Goal: Navigation & Orientation: Find specific page/section

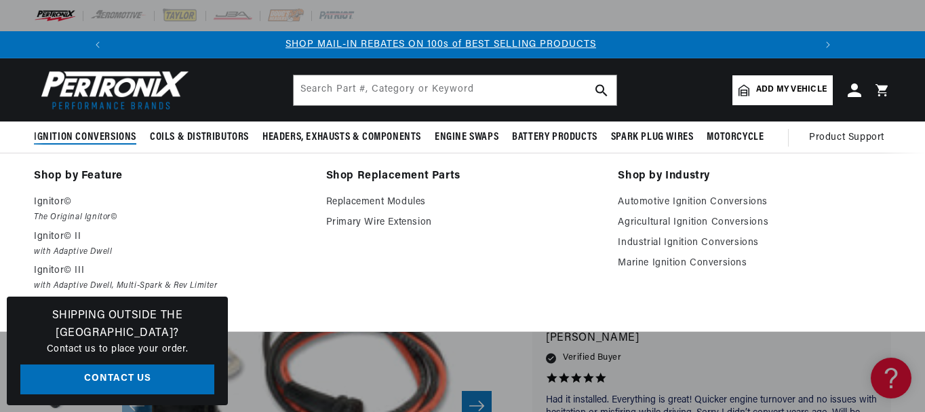
click at [99, 138] on span "Ignition Conversions" at bounding box center [85, 137] width 102 height 14
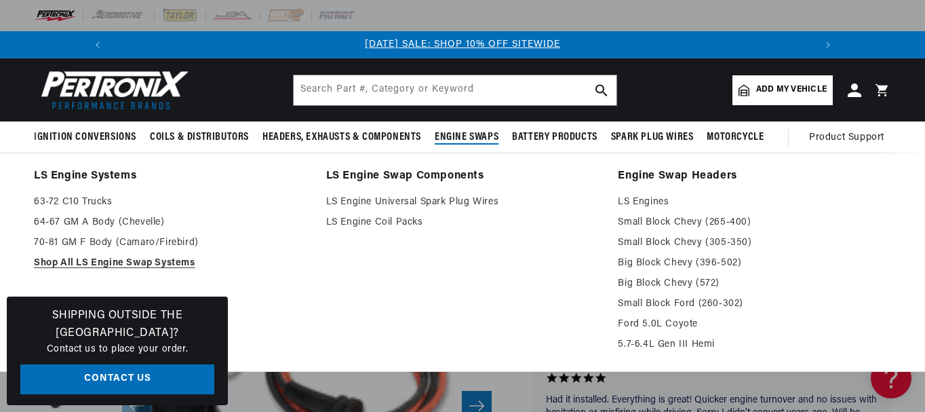
click at [456, 136] on span "Engine Swaps" at bounding box center [467, 137] width 64 height 14
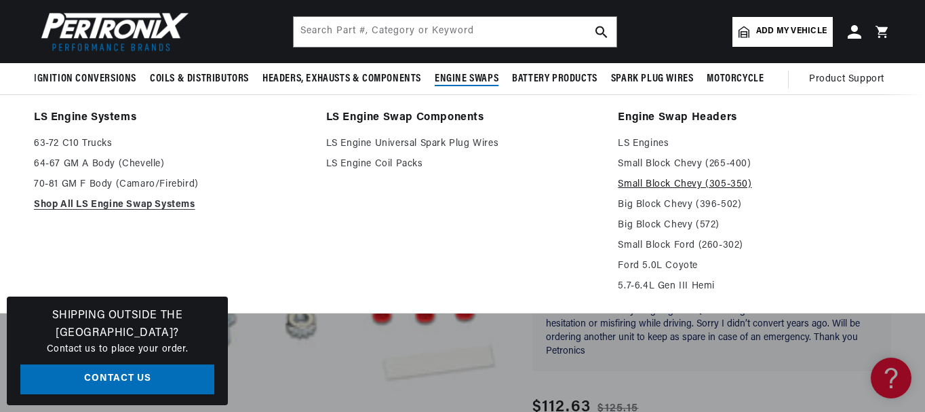
click at [693, 182] on link "Small Block Chevy (305-350)" at bounding box center [754, 184] width 273 height 16
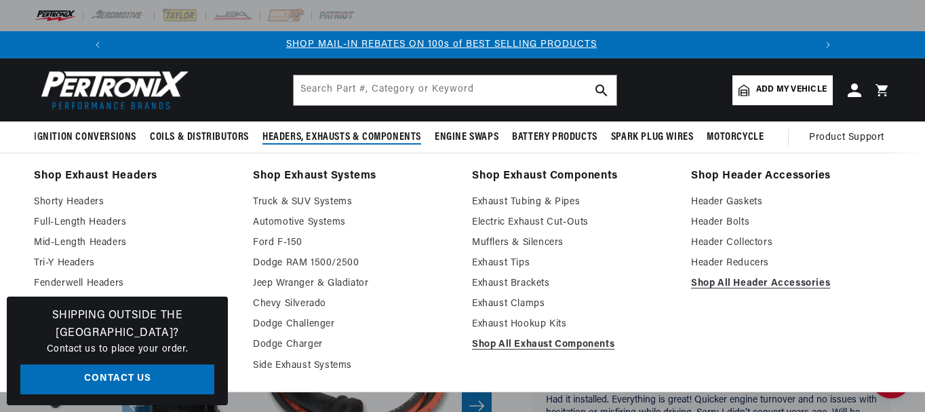
scroll to position [0, 725]
click at [304, 199] on link "Truck & SUV Systems" at bounding box center [353, 202] width 200 height 16
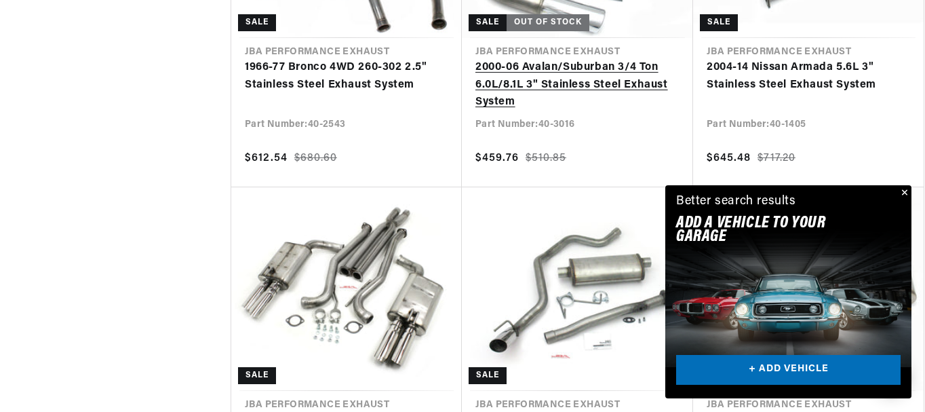
scroll to position [0, 1450]
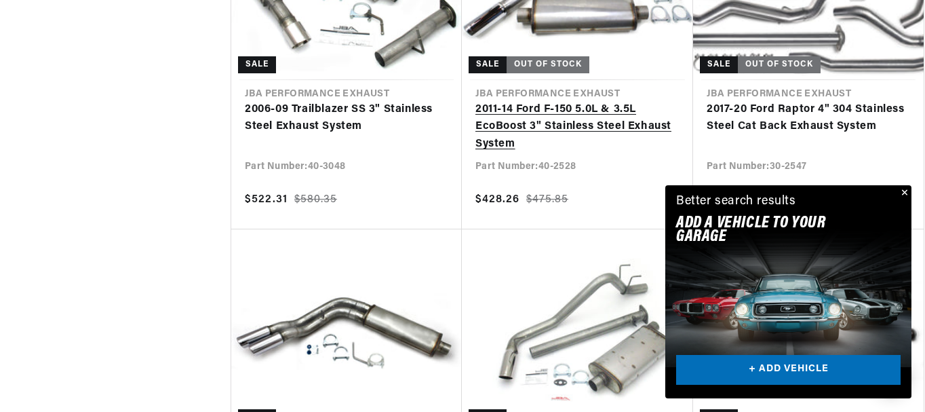
scroll to position [1967, 0]
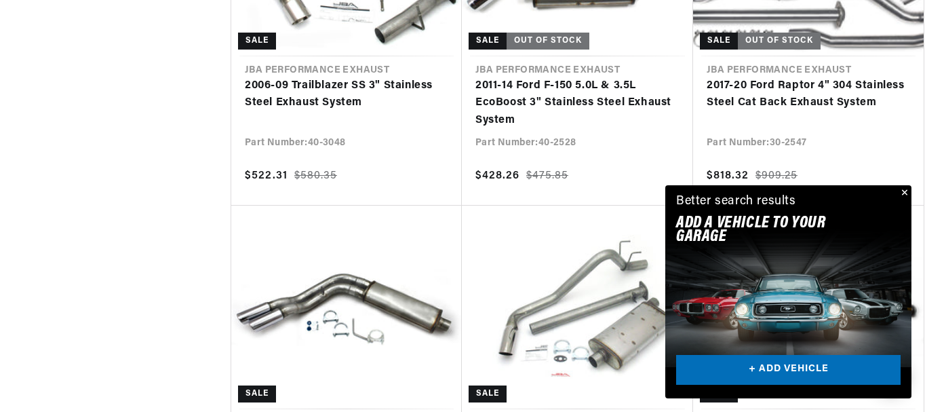
click at [907, 191] on button "Close" at bounding box center [903, 193] width 16 height 16
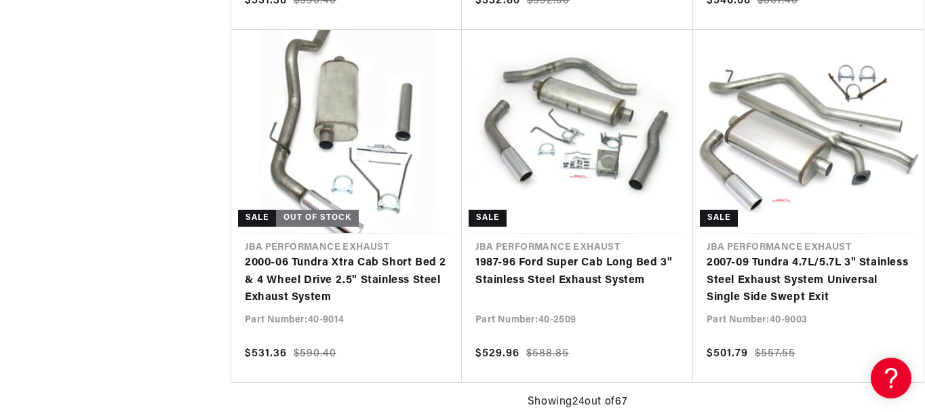
scroll to position [2848, 0]
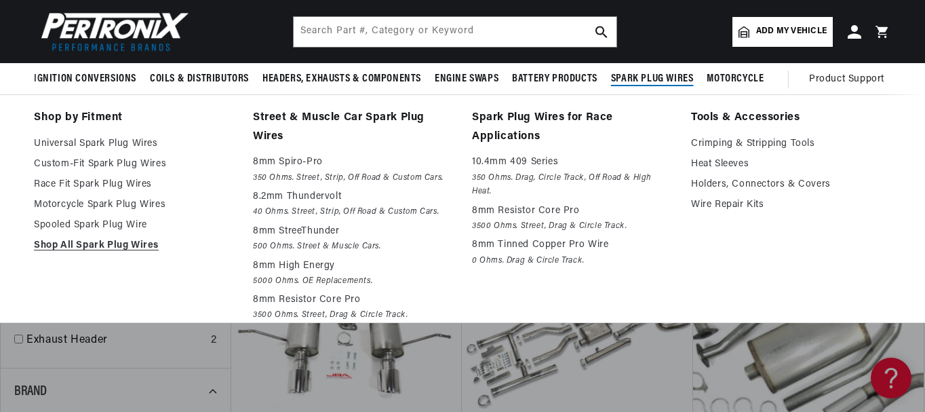
scroll to position [0, 1450]
click at [107, 163] on link "Custom-Fit Spark Plug Wires" at bounding box center [134, 164] width 200 height 16
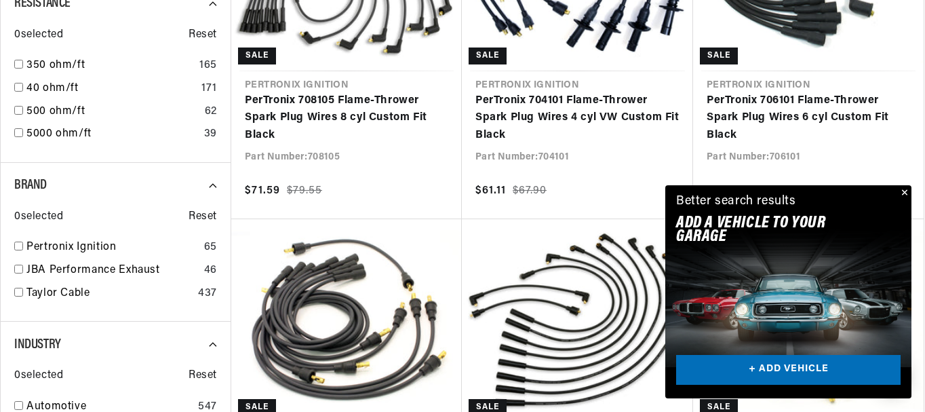
scroll to position [0, 1450]
click at [903, 190] on button "Close" at bounding box center [903, 193] width 16 height 16
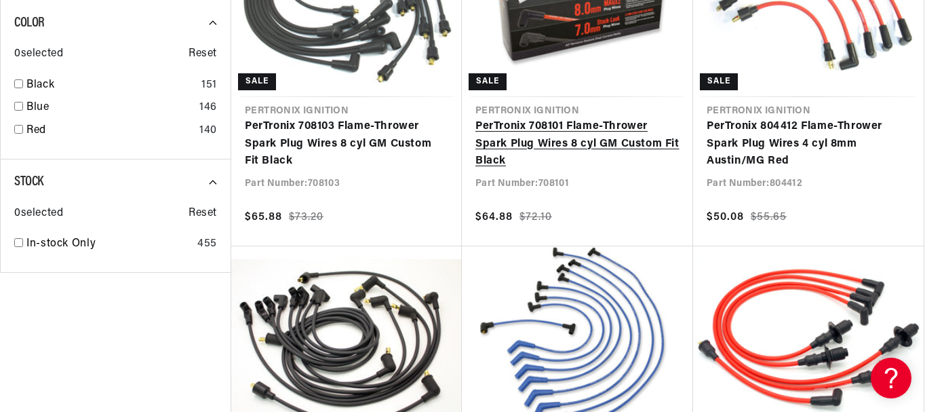
scroll to position [0, 725]
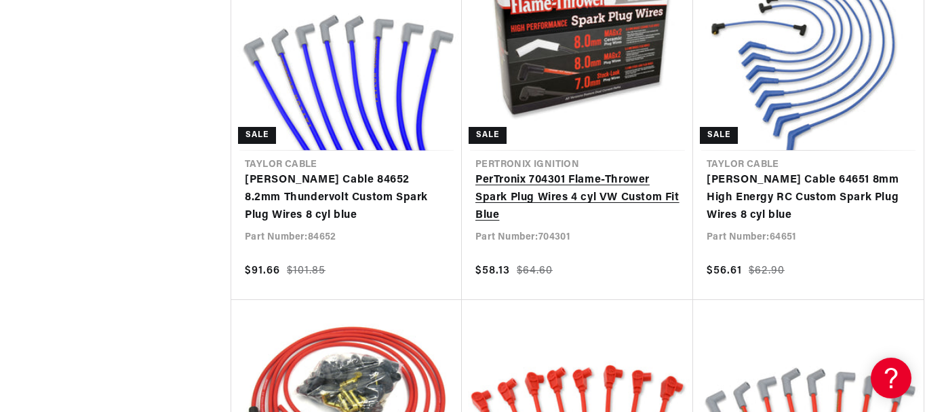
scroll to position [0, 1450]
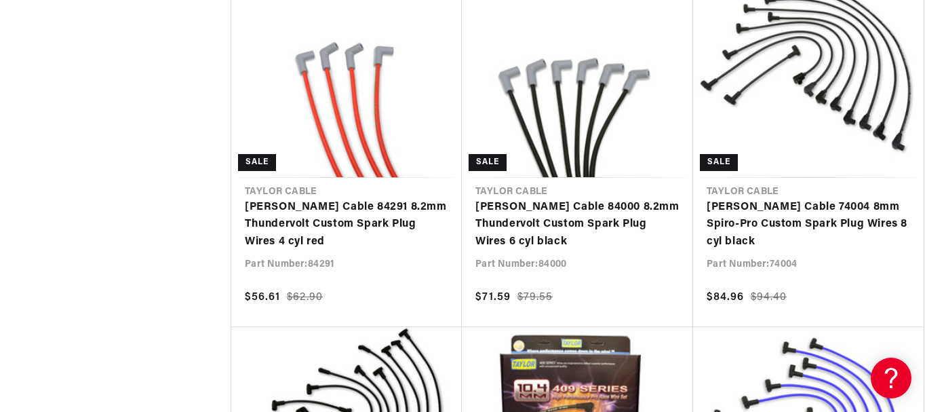
scroll to position [0, 725]
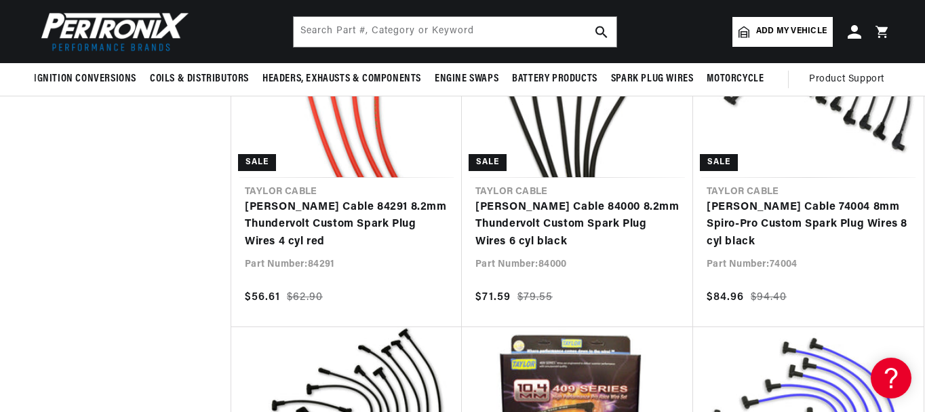
scroll to position [2896, 0]
